Goal: Task Accomplishment & Management: Manage account settings

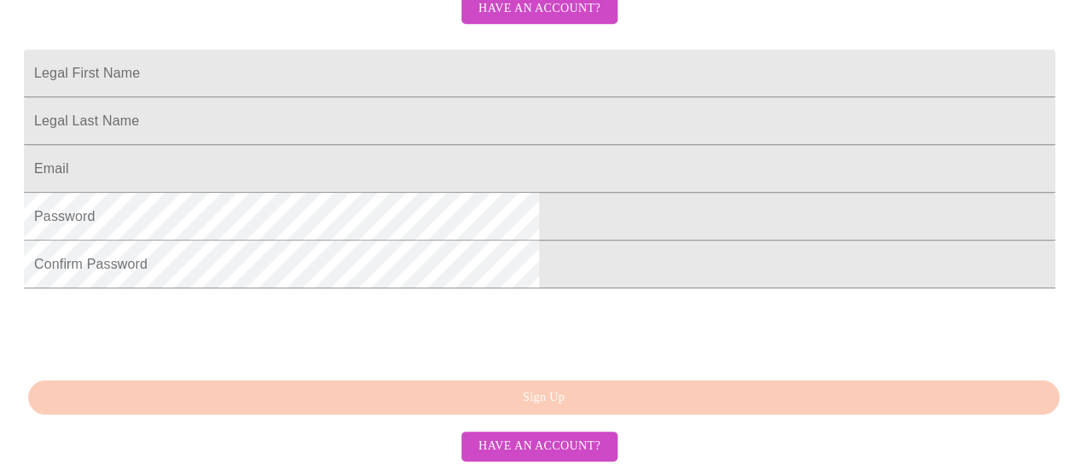
scroll to position [542, 0]
click at [529, 437] on span "Have an account?" at bounding box center [539, 446] width 122 height 21
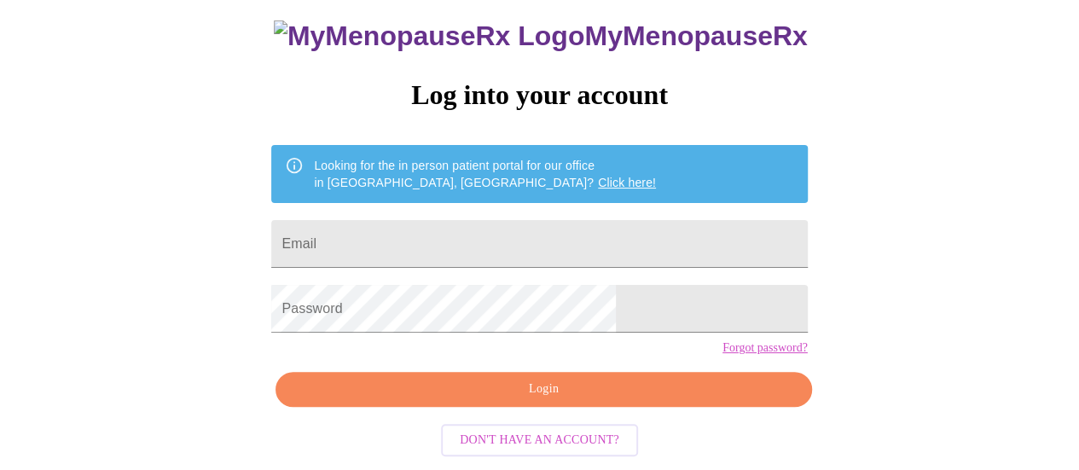
scroll to position [130, 0]
click at [514, 220] on input "Email" at bounding box center [538, 244] width 535 height 48
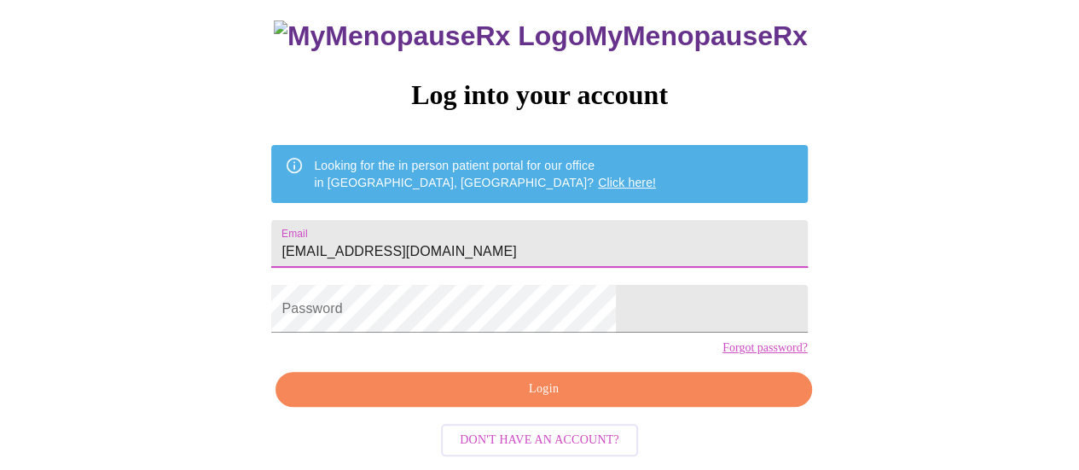
type input "[EMAIL_ADDRESS][DOMAIN_NAME]"
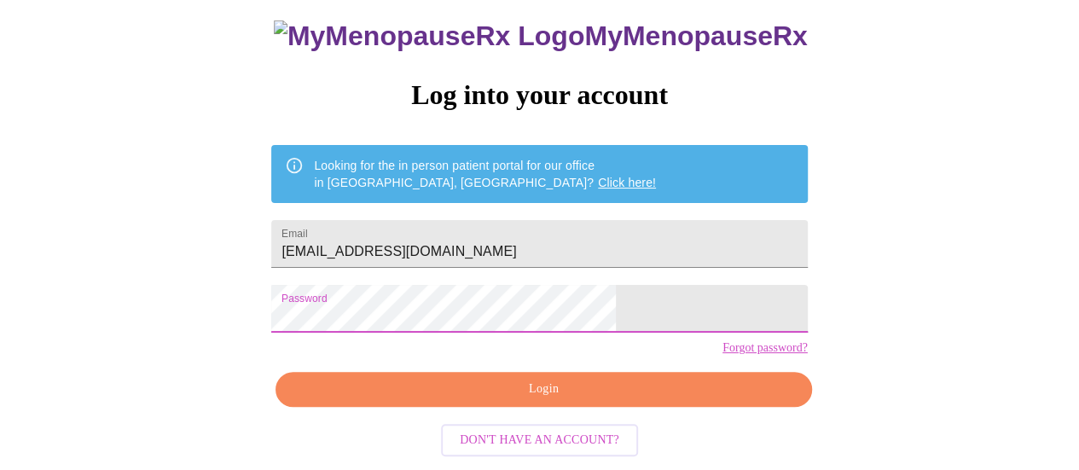
click at [561, 385] on span "Login" at bounding box center [543, 389] width 496 height 21
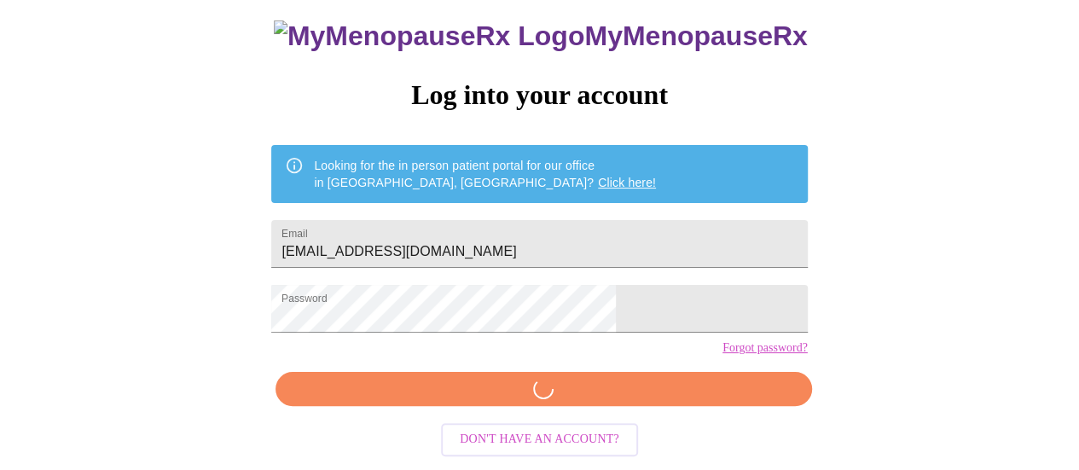
scroll to position [130, 0]
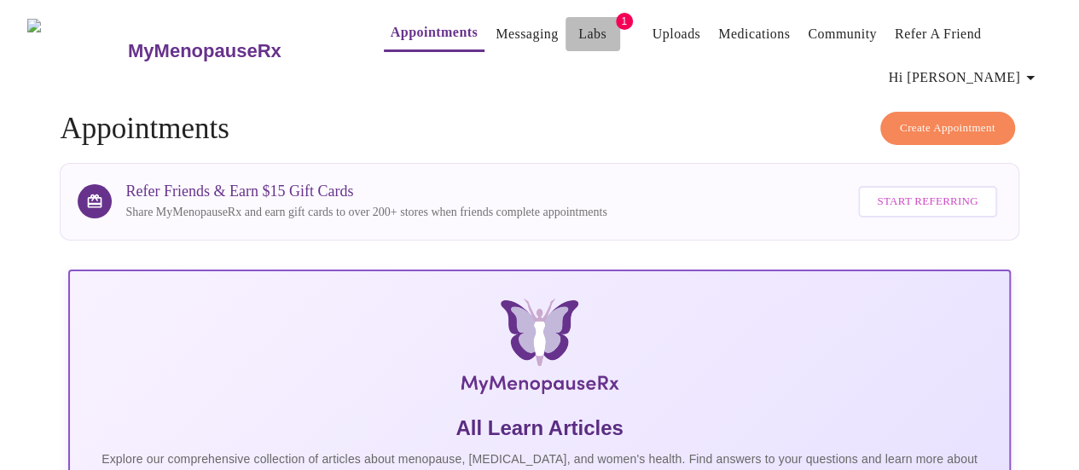
click at [578, 22] on link "Labs" at bounding box center [592, 34] width 28 height 24
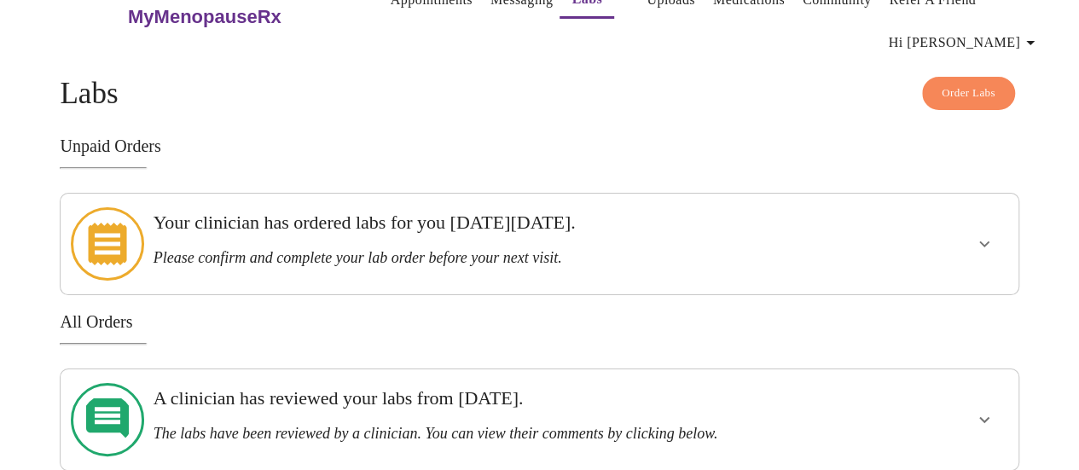
scroll to position [33, 0]
click at [983, 236] on icon "show more" at bounding box center [984, 243] width 20 height 20
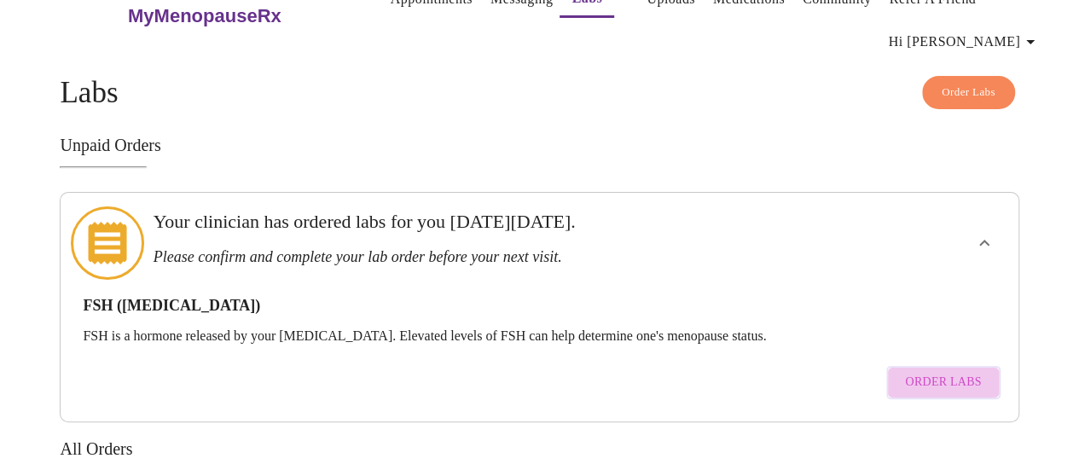
click at [955, 372] on span "Order Labs" at bounding box center [943, 382] width 76 height 21
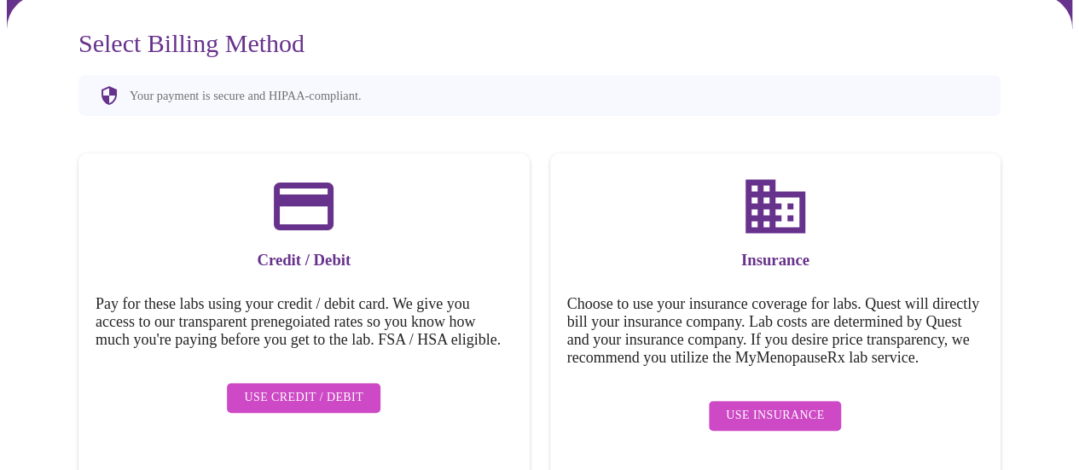
scroll to position [174, 0]
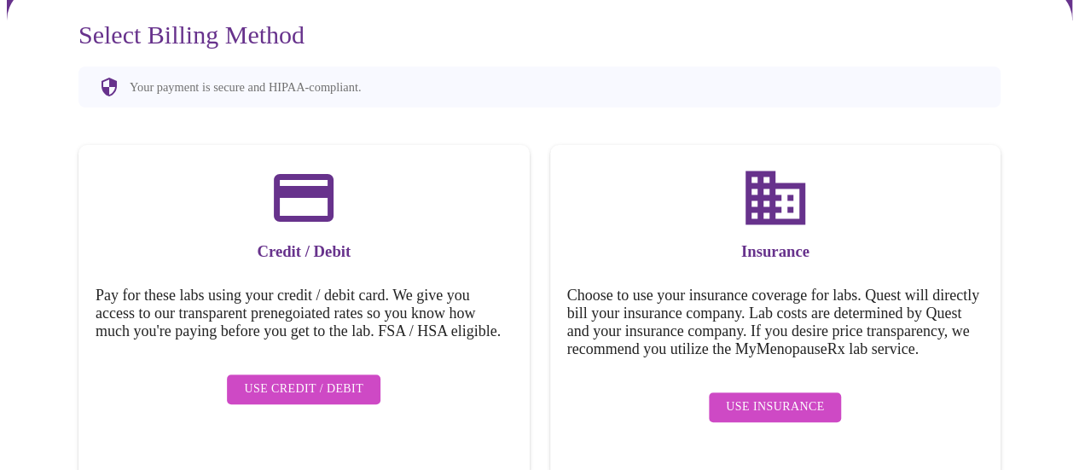
click at [800, 405] on span "Use Insurance" at bounding box center [775, 407] width 98 height 21
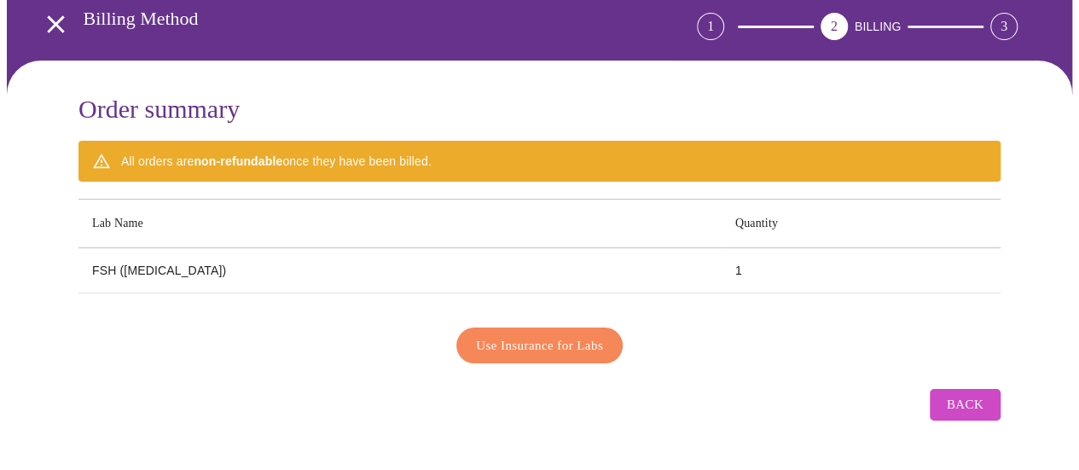
scroll to position [83, 0]
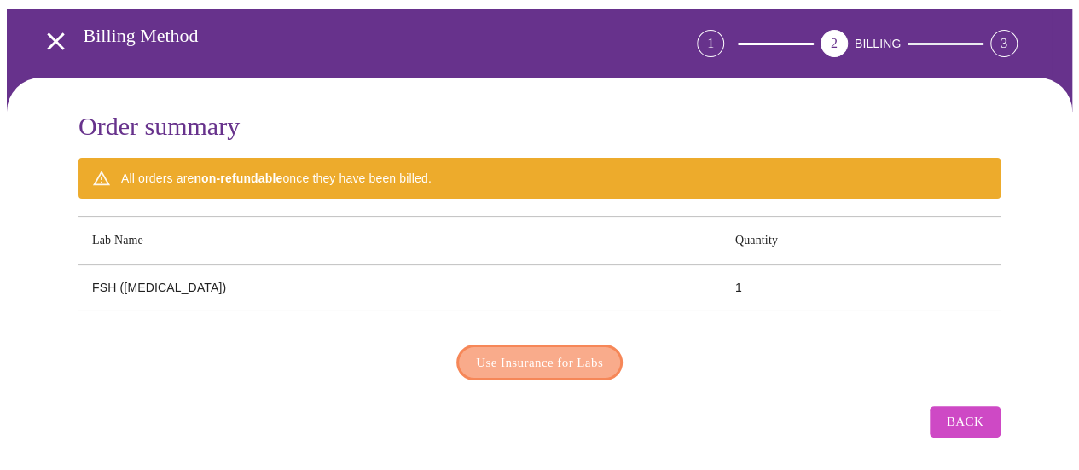
click at [598, 351] on span "Use Insurance for Labs" at bounding box center [539, 362] width 127 height 22
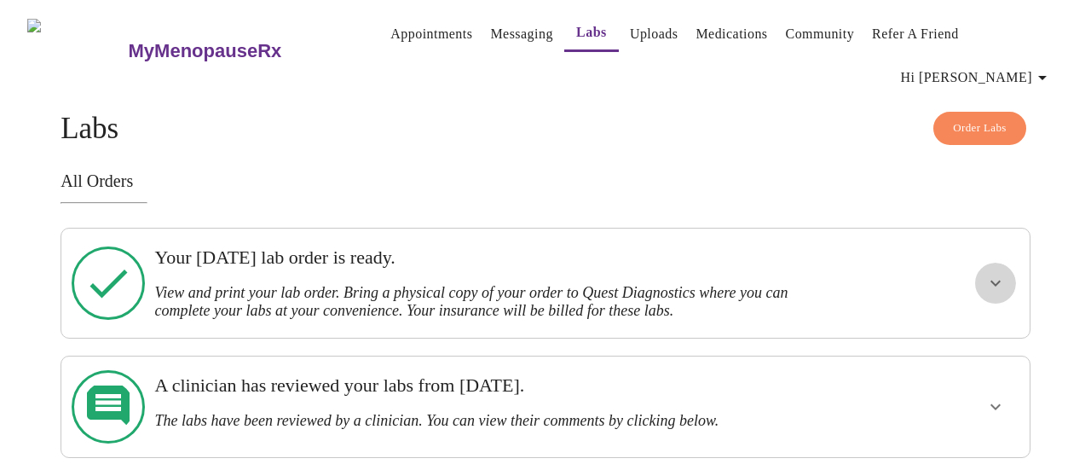
click at [999, 287] on icon "show more" at bounding box center [996, 283] width 20 height 20
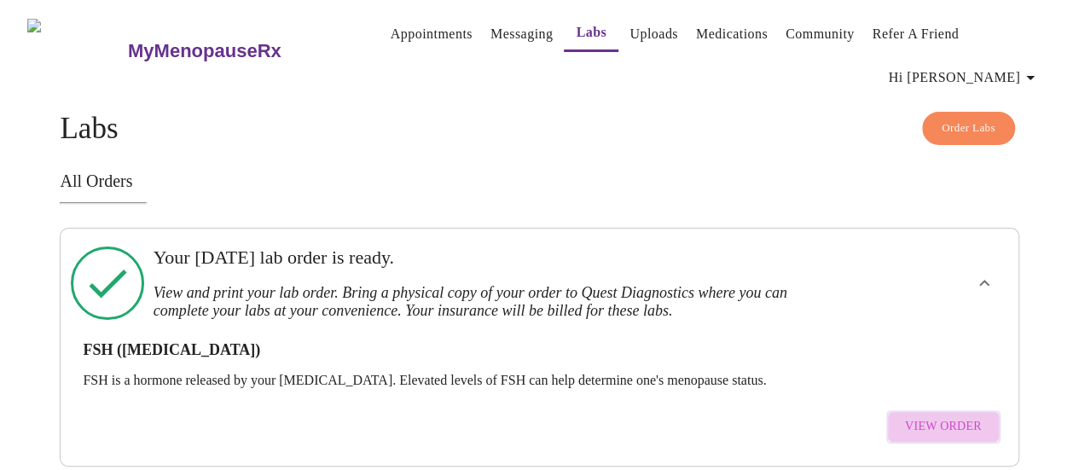
click at [970, 418] on span "View Order" at bounding box center [943, 426] width 77 height 21
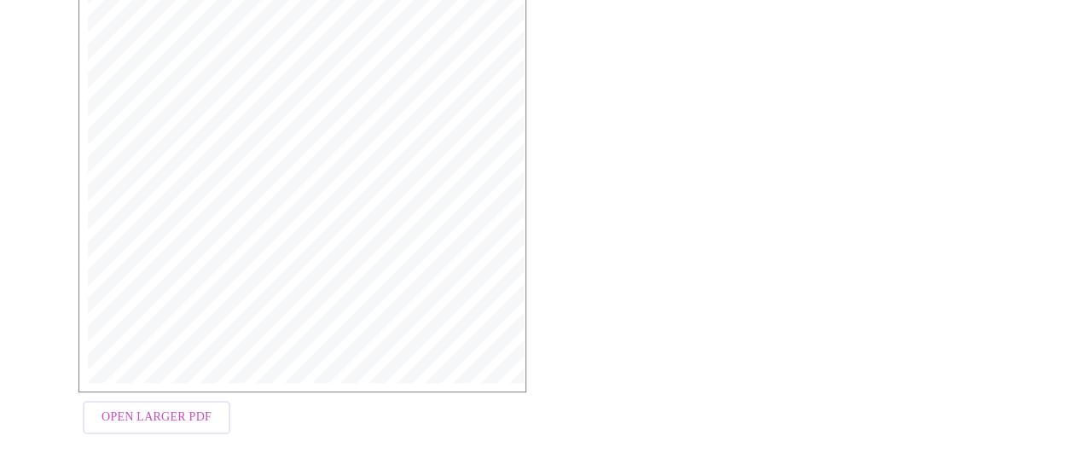
scroll to position [547, 0]
click at [194, 408] on span "Open Larger PDF" at bounding box center [156, 403] width 110 height 21
